Goal: Task Accomplishment & Management: Use online tool/utility

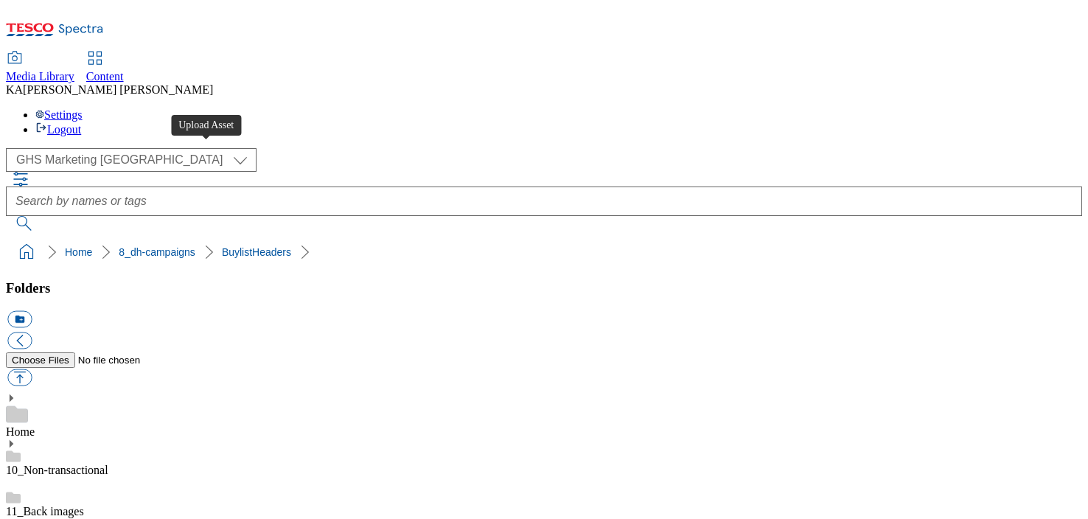
click at [32, 369] on button "button" at bounding box center [19, 377] width 24 height 17
type input "C:\fakepath\1755076535319-ad541550_Veetee_Legobrand_H_1184x333_V1.jpg"
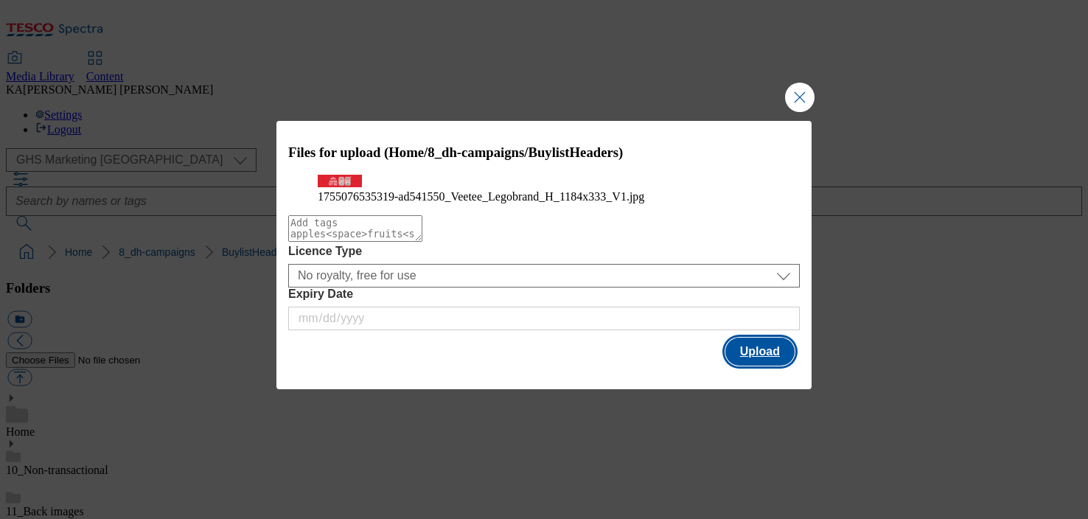
click at [761, 366] on button "Upload" at bounding box center [759, 352] width 69 height 28
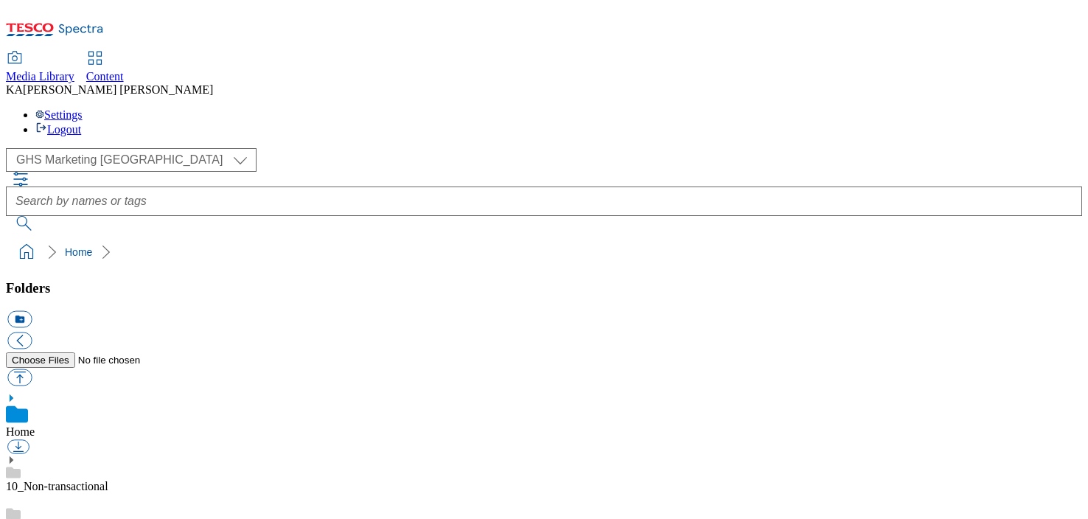
scroll to position [230, 0]
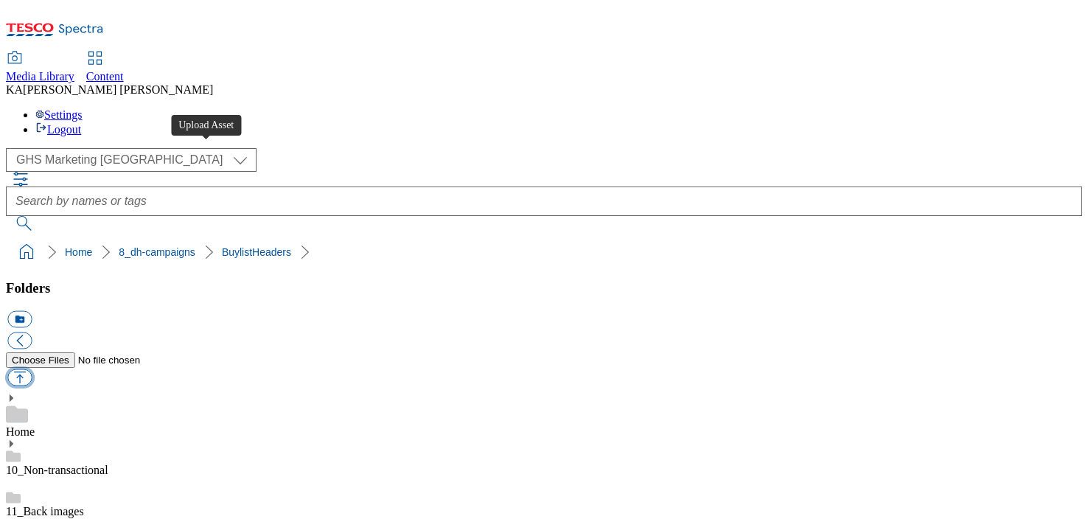
click at [32, 369] on button "button" at bounding box center [19, 377] width 24 height 17
type input "C:\fakepath\1755076535319-ad541550_Veetee_Legobrand_H_1184x333_V1.jpg"
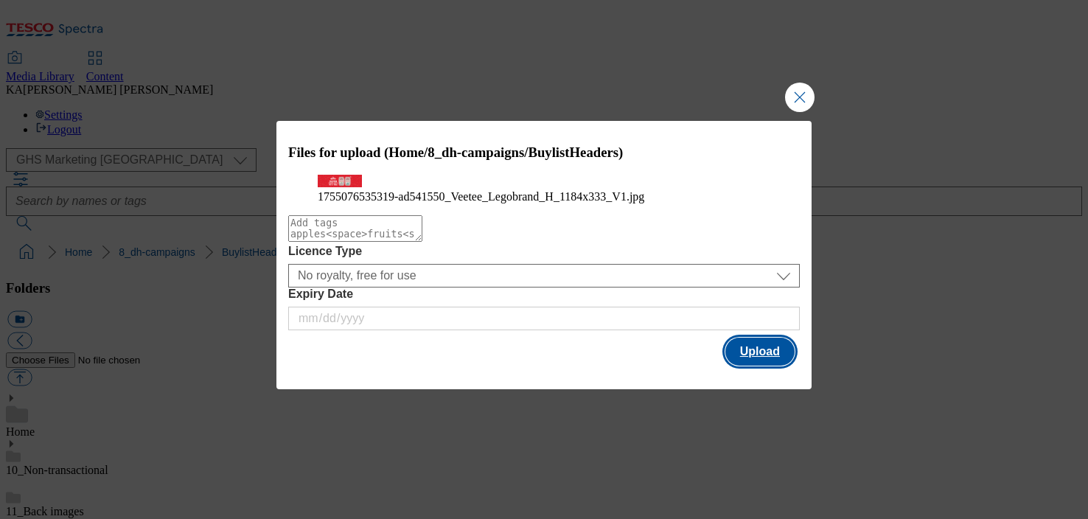
click at [778, 366] on button "Upload" at bounding box center [759, 352] width 69 height 28
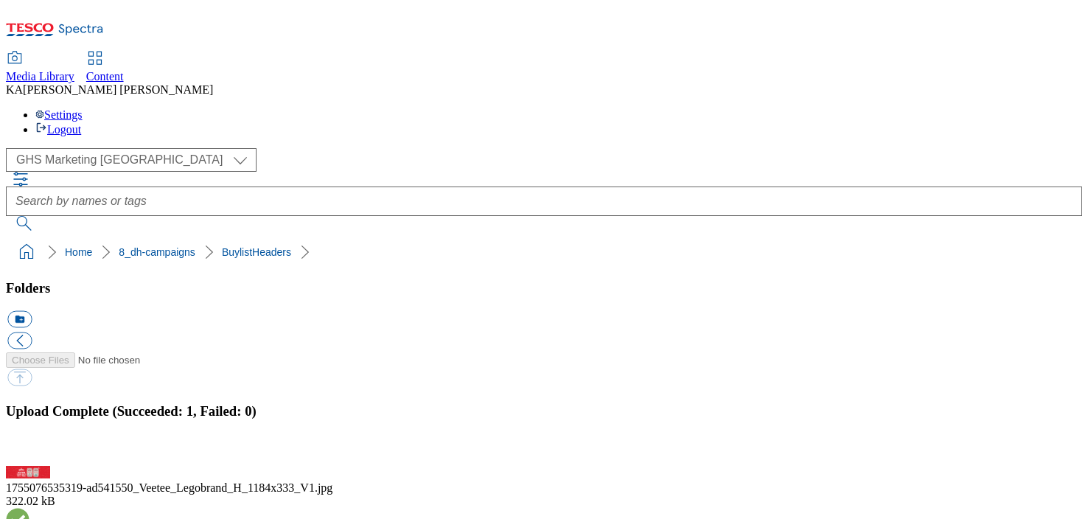
click at [29, 450] on button "button" at bounding box center [18, 457] width 22 height 14
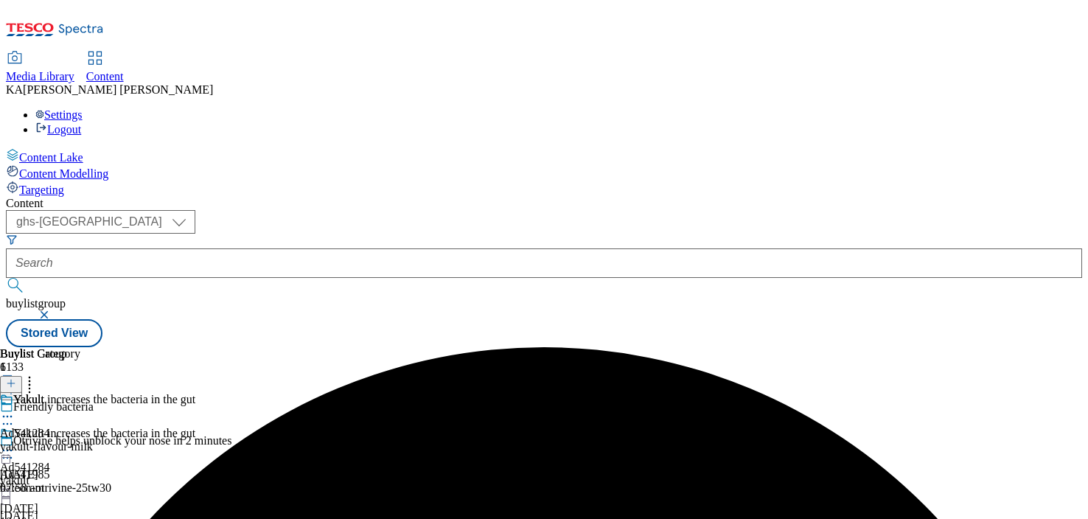
select select "ghs-uk"
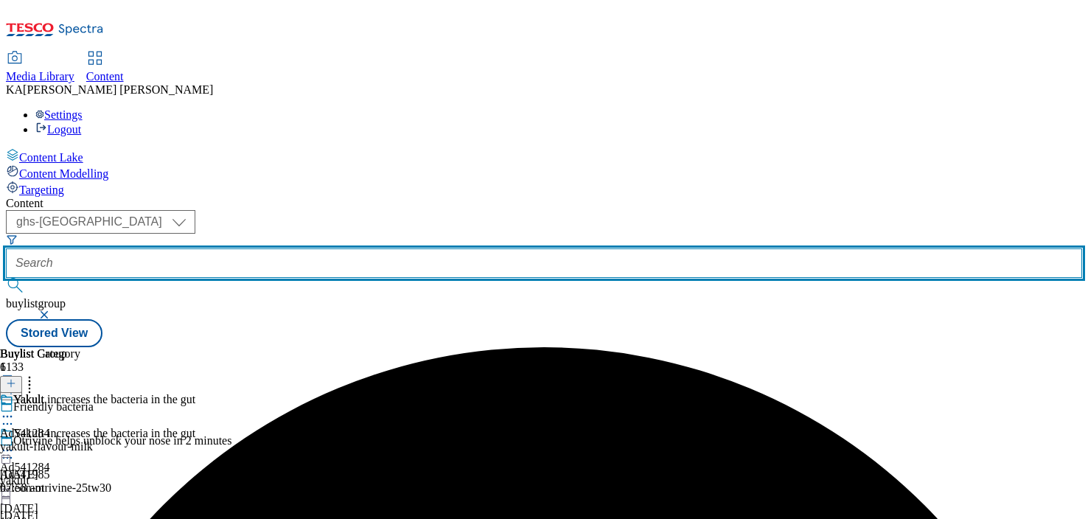
click at [335, 248] on input "text" at bounding box center [544, 262] width 1076 height 29
paste input "veetee-rice-range-25tw28"
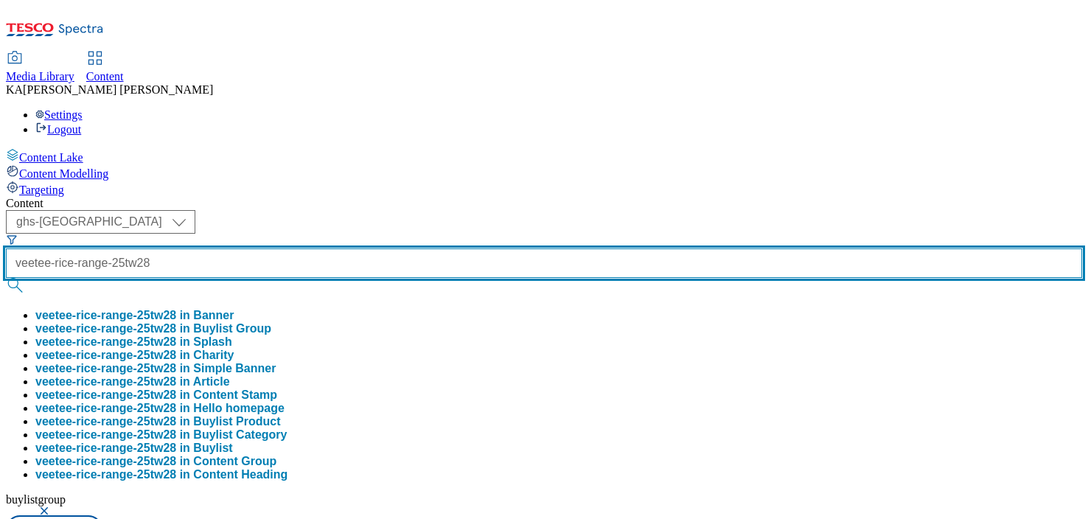
type input "veetee-rice-range-25tw28"
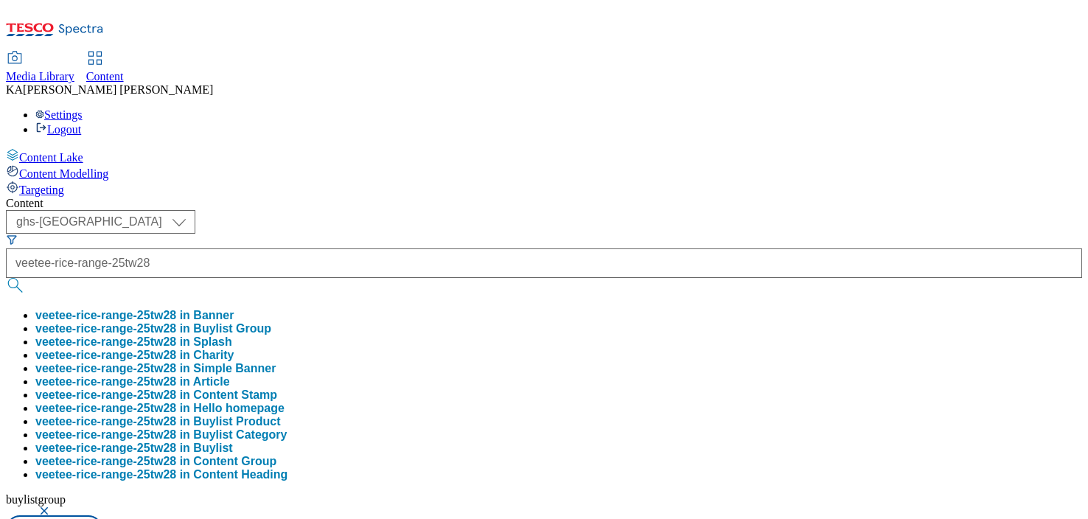
click at [271, 322] on button "veetee-rice-range-25tw28 in Buylist Group" at bounding box center [153, 328] width 236 height 13
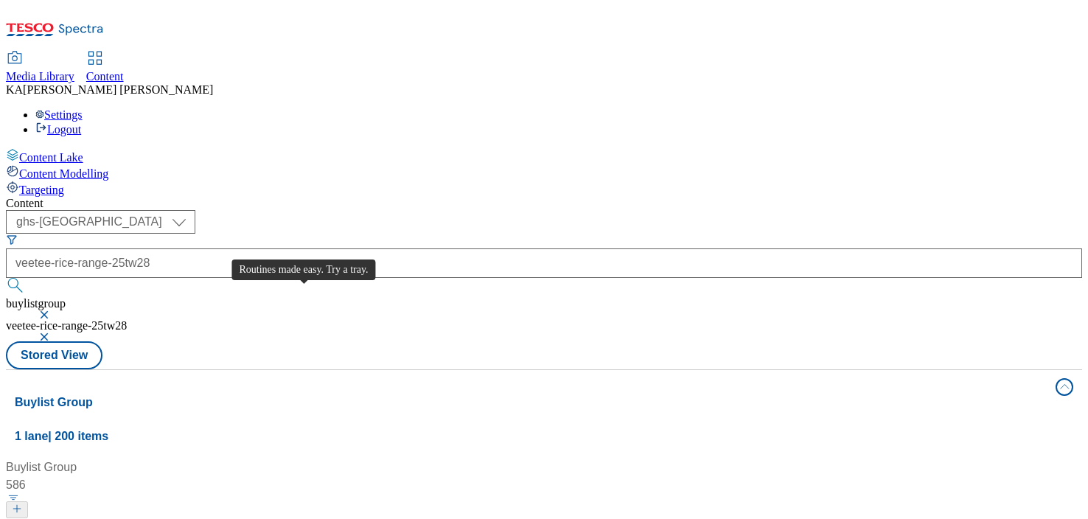
click at [184, 518] on div "Routines made easy. Try a tray." at bounding box center [101, 528] width 165 height 18
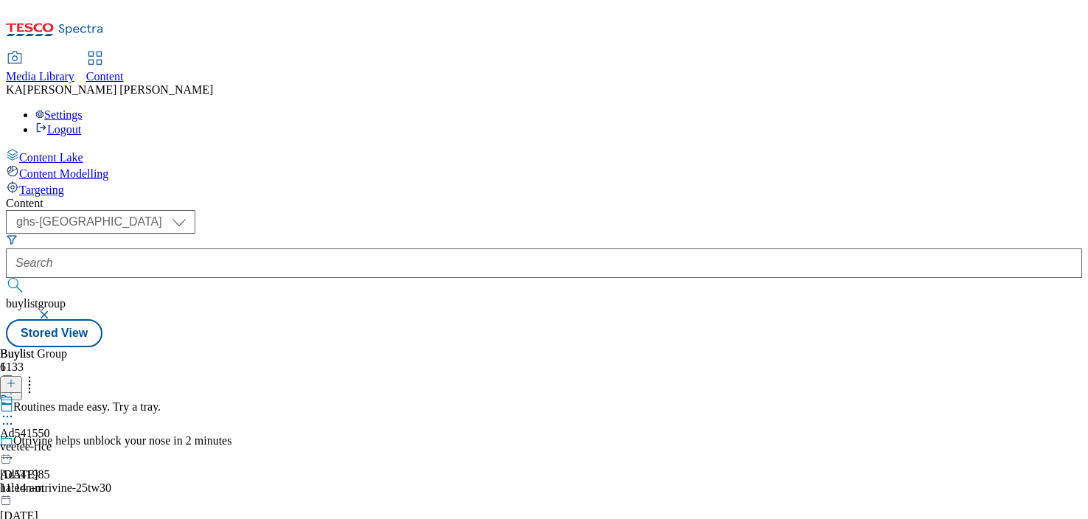
click at [15, 409] on icon at bounding box center [7, 416] width 15 height 15
click at [63, 442] on span "Edit" at bounding box center [54, 447] width 17 height 11
select select "tactical"
select select "supplier funded short term 1-3 weeks"
select select "dunnhumby"
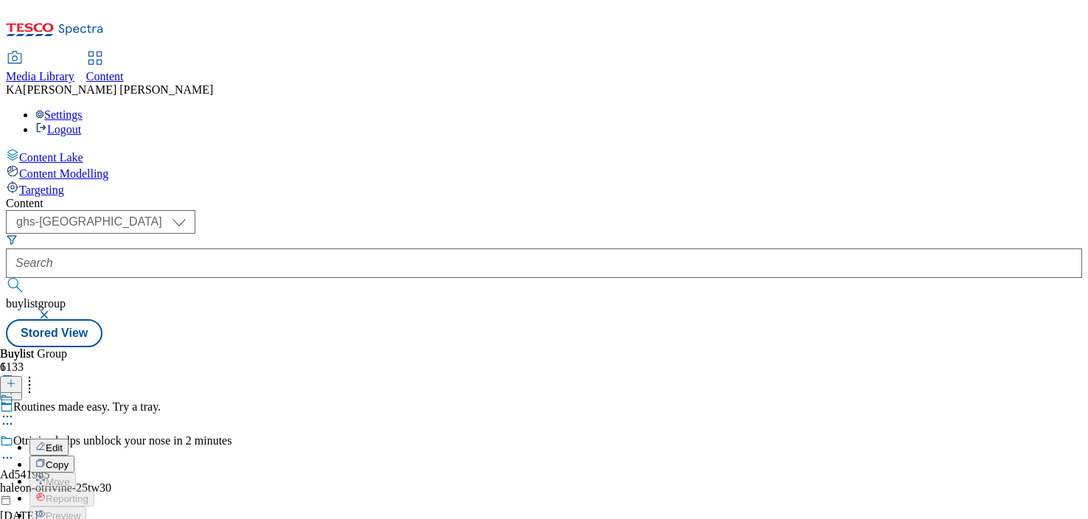
select select "Banner"
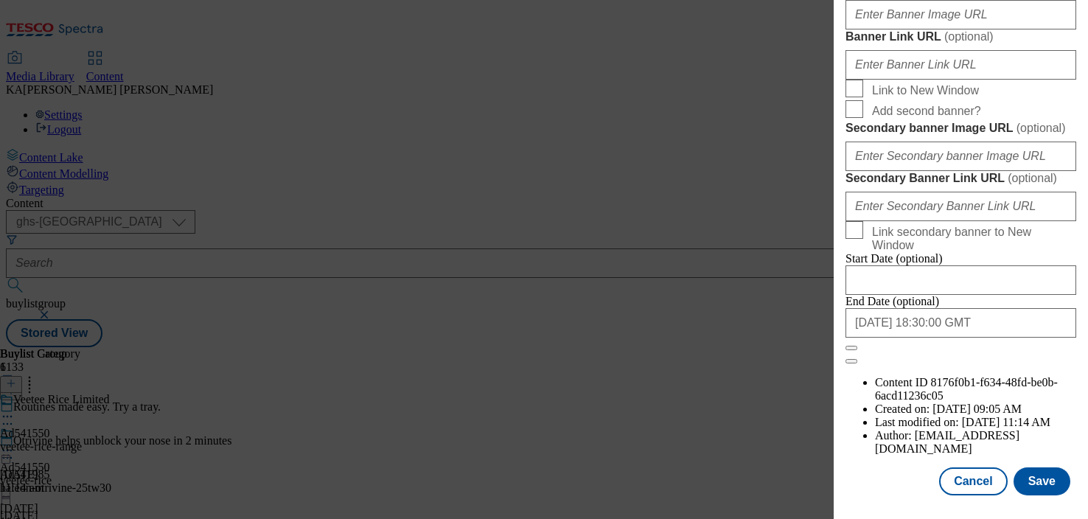
scroll to position [1370, 0]
click at [872, 29] on input "Banner Image URL ( optional )" at bounding box center [960, 14] width 231 height 29
paste input "https://digitalcontent.api.tesco.com/v2/media/ghs-mktg/39bc958f-3e75-4dd7-80bf-…"
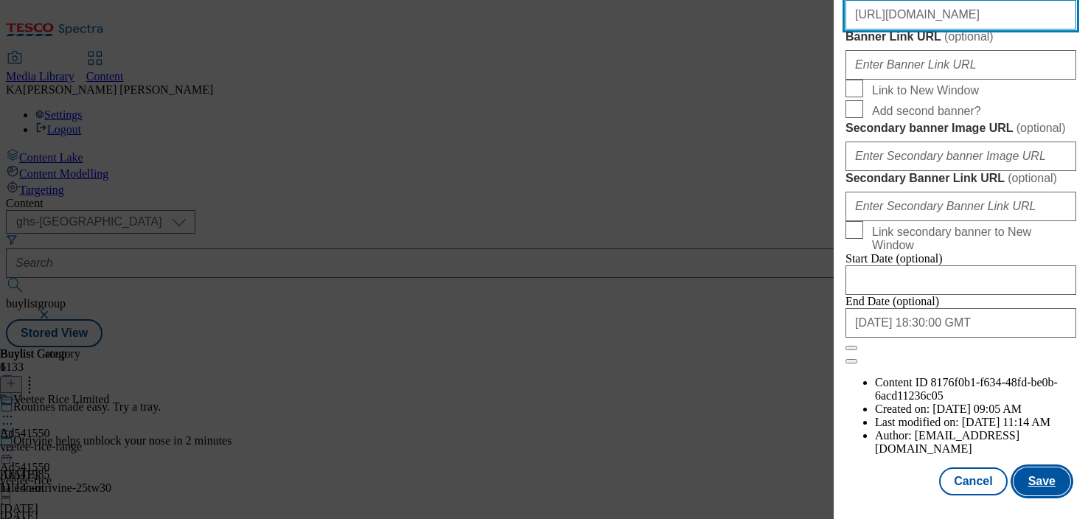
type input "https://digitalcontent.api.tesco.com/v2/media/ghs-mktg/39bc958f-3e75-4dd7-80bf-…"
click at [1029, 474] on button "Save" at bounding box center [1041, 481] width 57 height 28
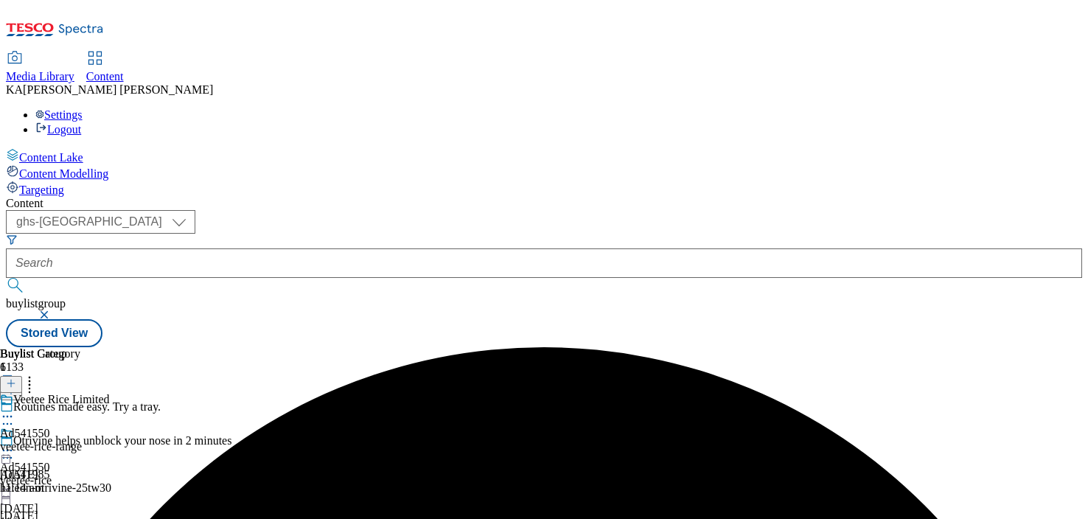
click at [5, 450] on circle at bounding box center [4, 451] width 2 height 2
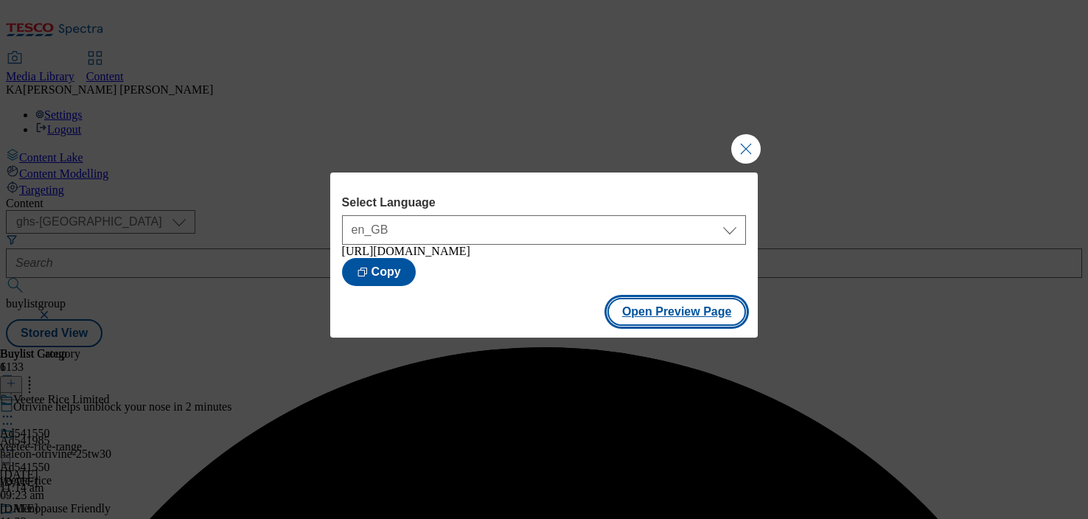
click at [648, 326] on button "Open Preview Page" at bounding box center [676, 312] width 139 height 28
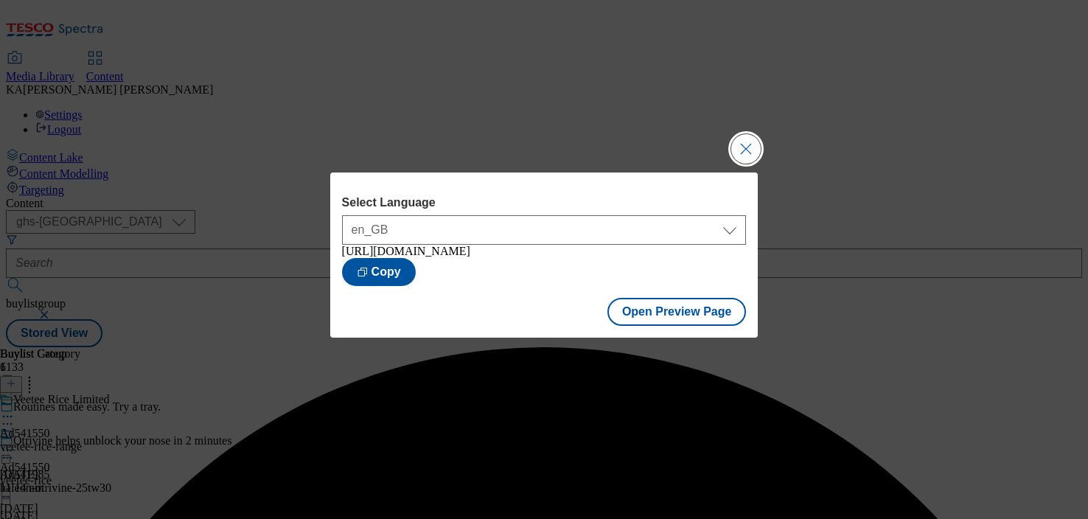
click at [740, 134] on button "Close Modal" at bounding box center [745, 148] width 29 height 29
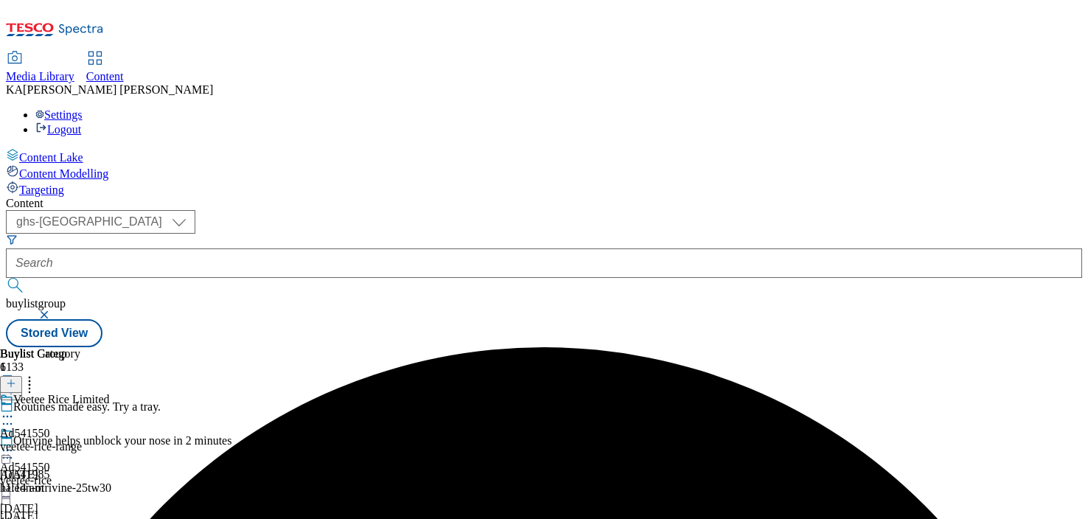
click at [15, 443] on icon at bounding box center [7, 450] width 15 height 15
